Goal: Find specific page/section: Find specific page/section

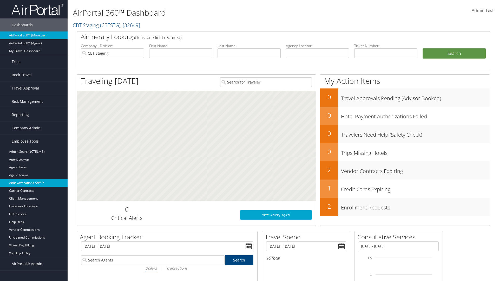
click at [34, 183] on link "AndavoVacations Admin" at bounding box center [34, 183] width 68 height 8
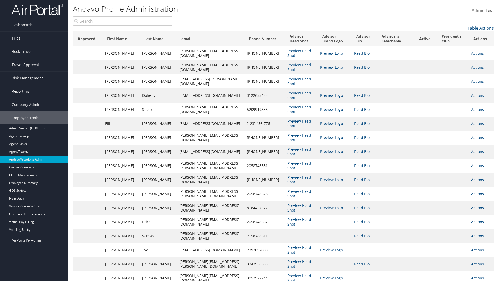
click at [122, 21] on input "search" at bounding box center [123, 20] width 100 height 9
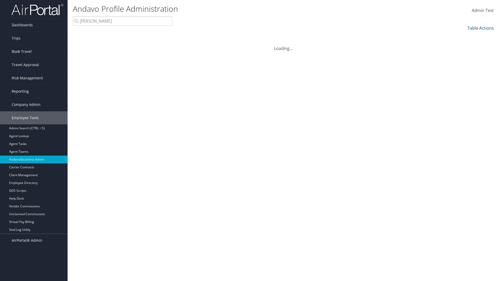
type input "Stephanie"
